Goal: Navigation & Orientation: Find specific page/section

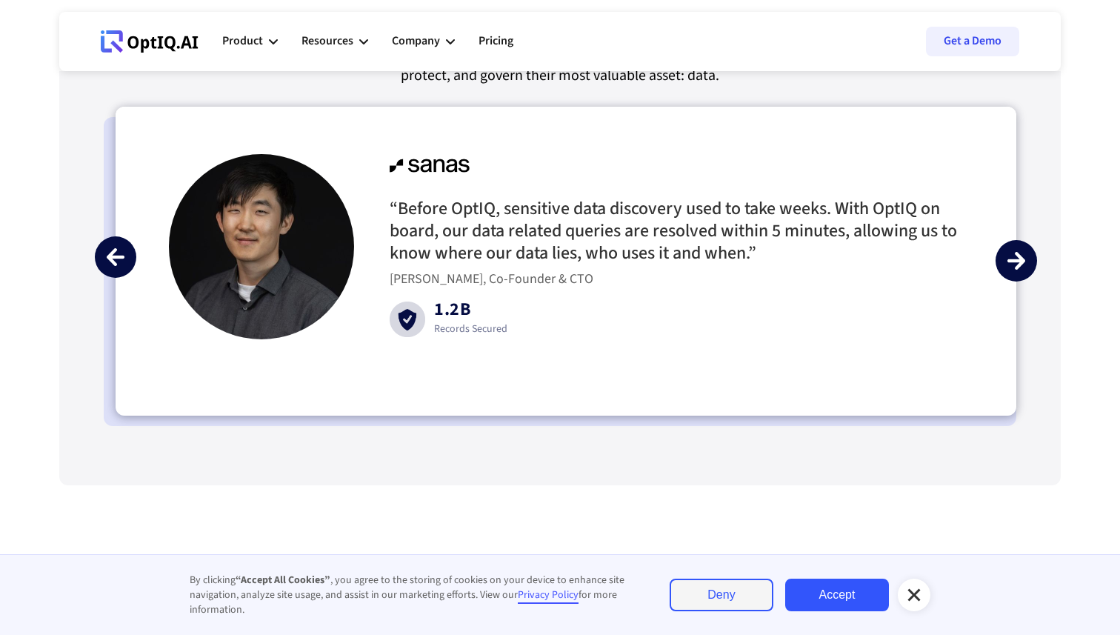
scroll to position [3477, 0]
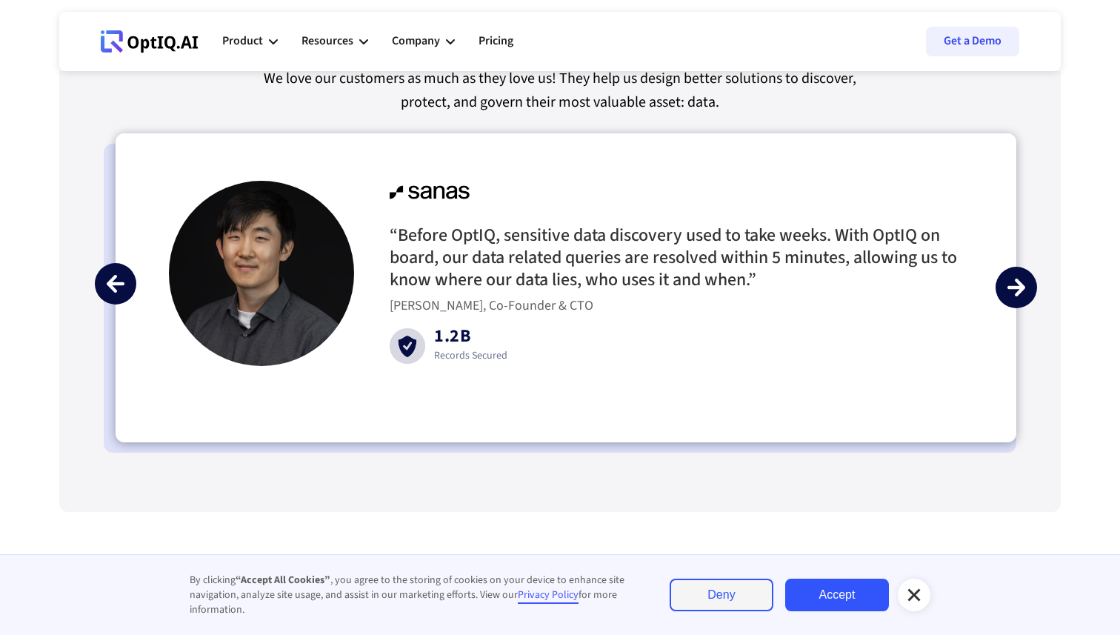
click at [1017, 285] on img "next slide" at bounding box center [1017, 288] width 18 height 18
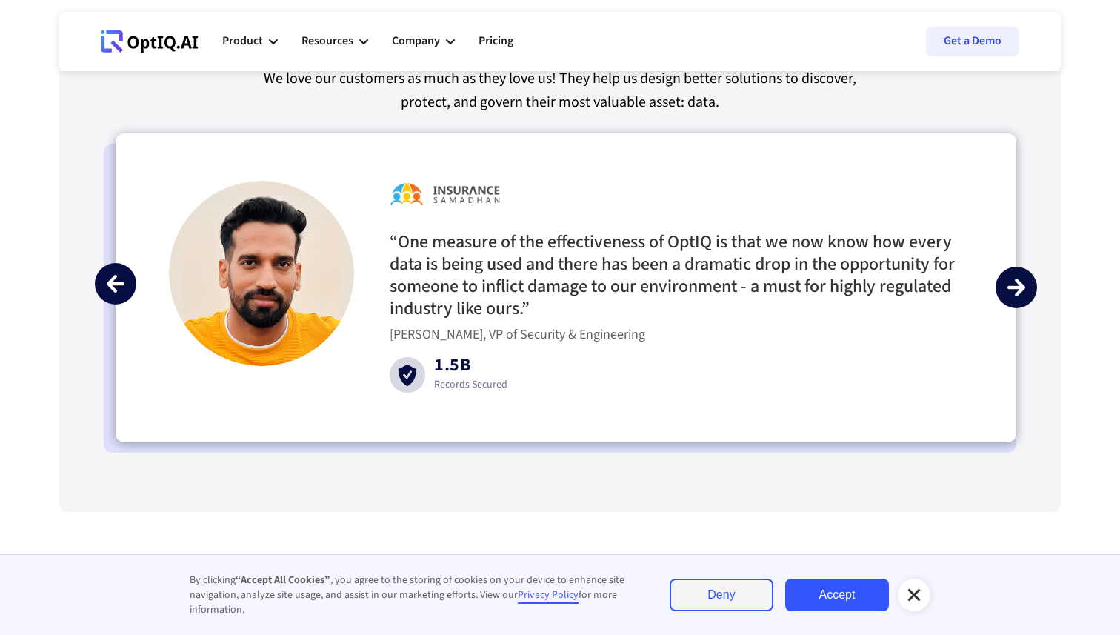
click at [1017, 285] on img "next slide" at bounding box center [1017, 288] width 18 height 18
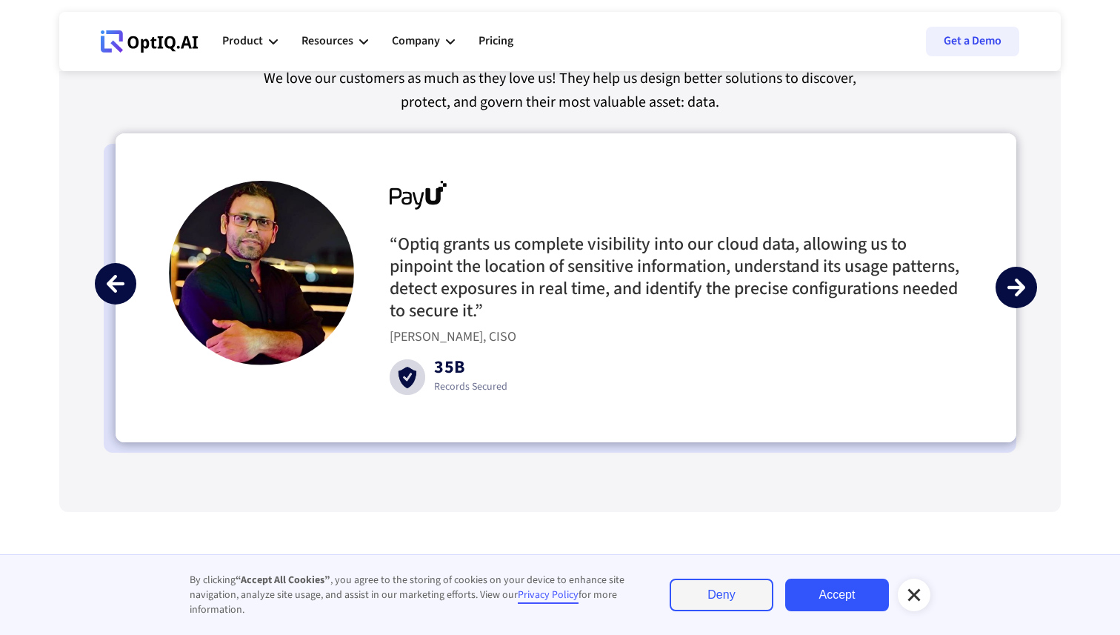
click at [1017, 285] on img "next slide" at bounding box center [1017, 288] width 18 height 18
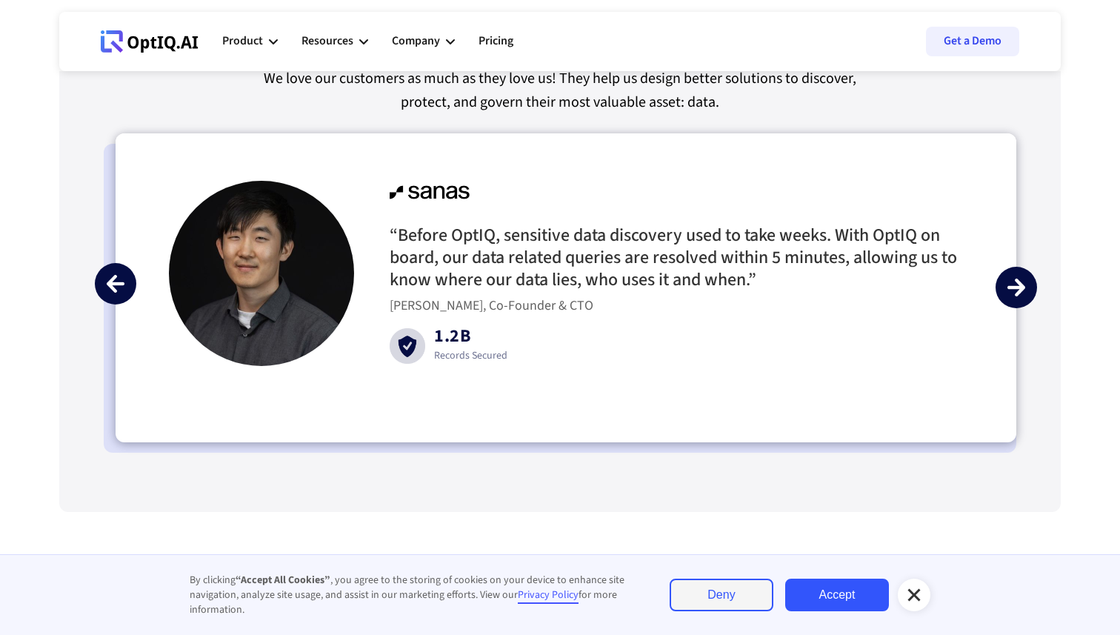
click at [1017, 286] on img "next slide" at bounding box center [1017, 288] width 18 height 18
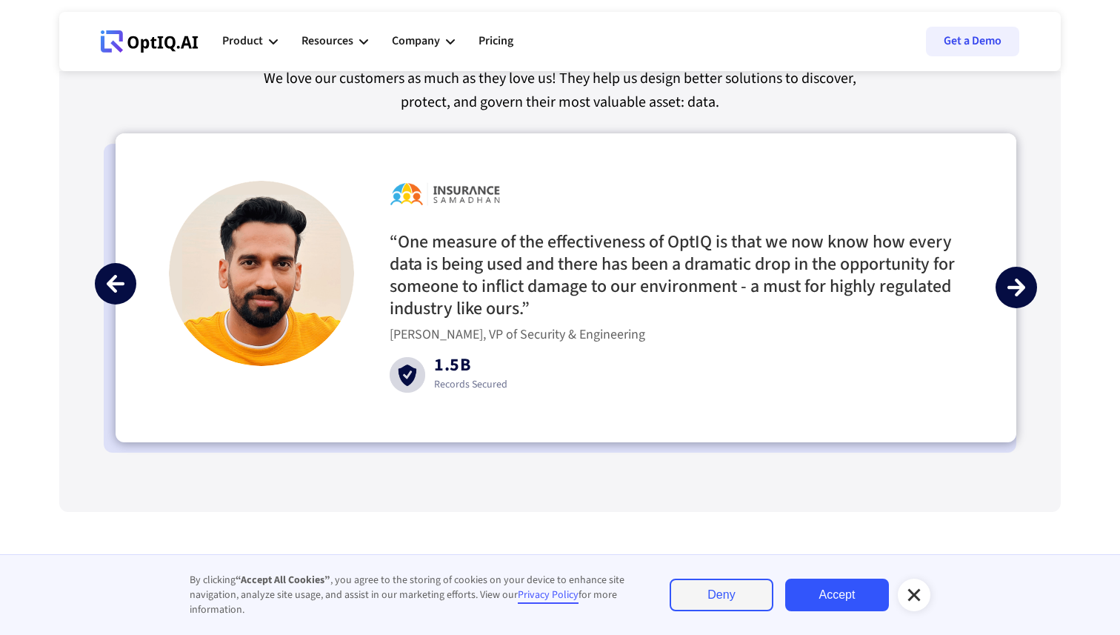
click at [822, 378] on div "“One measure of the effectiveness of OptIQ is that we now know how every data i…" at bounding box center [677, 287] width 574 height 212
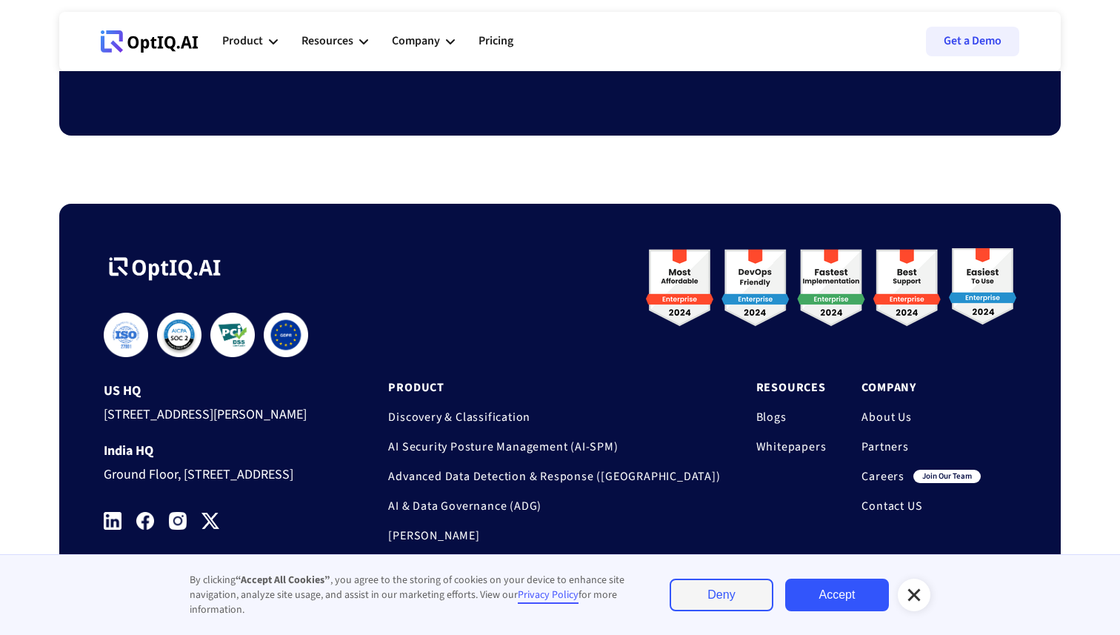
scroll to position [4919, 0]
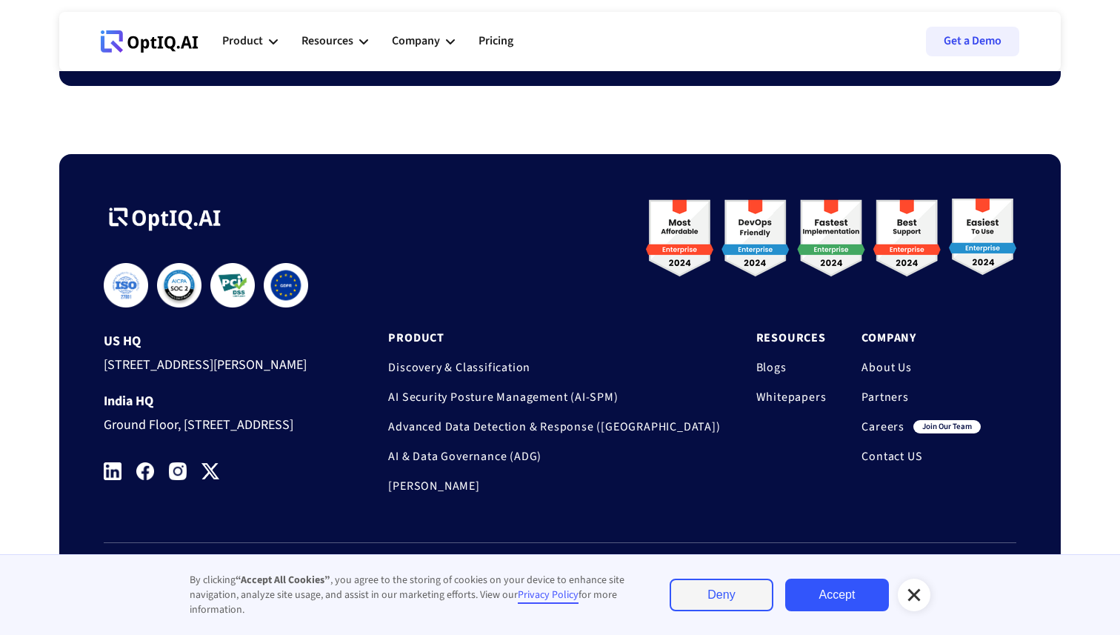
click at [887, 419] on link "Careers" at bounding box center [883, 426] width 43 height 15
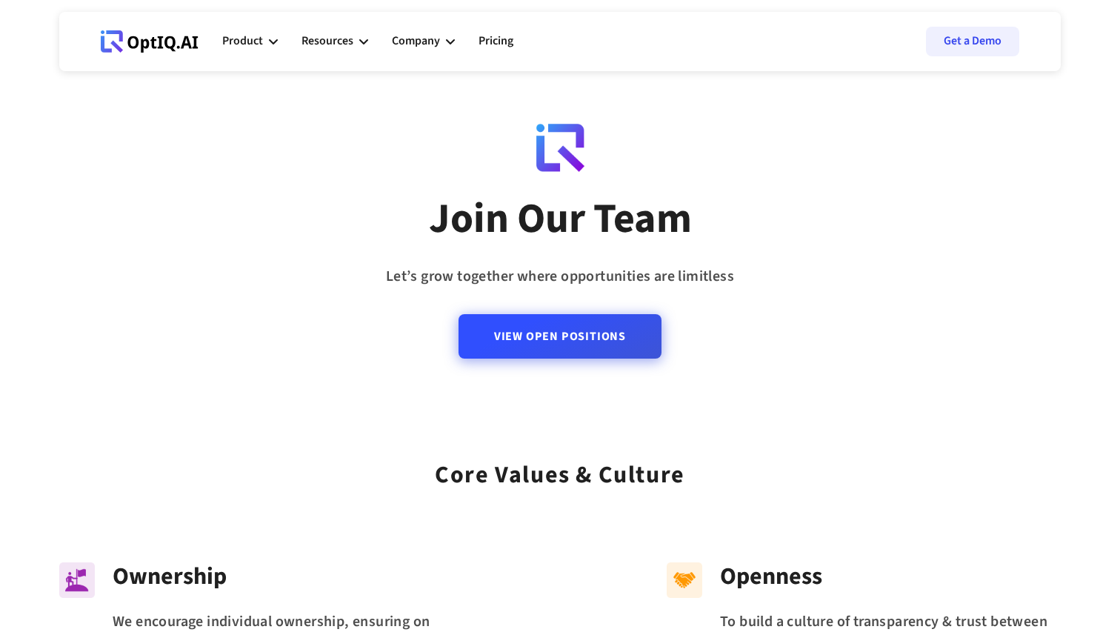
click at [577, 350] on link "View Open Positions" at bounding box center [560, 336] width 203 height 44
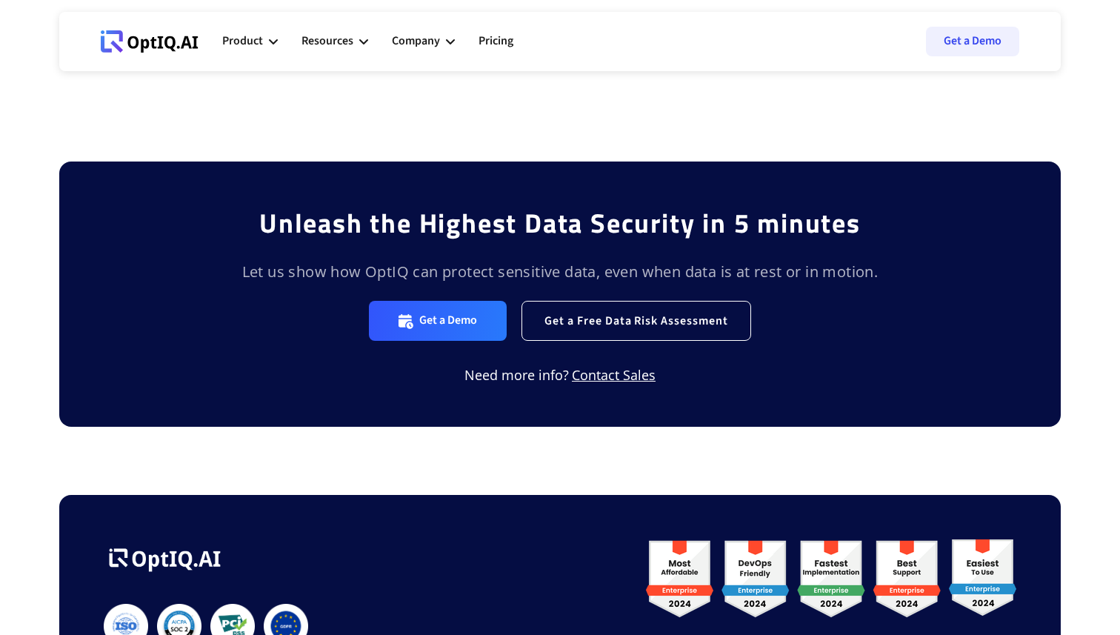
scroll to position [1096, 0]
